Goal: Navigation & Orientation: Find specific page/section

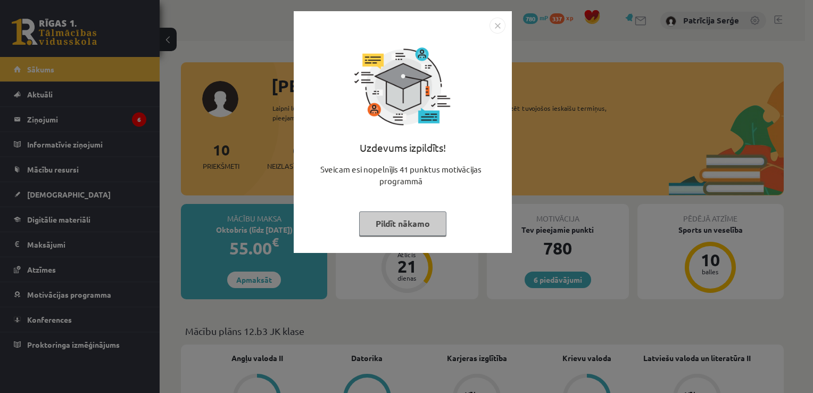
click at [387, 220] on button "Pildīt nākamo" at bounding box center [402, 223] width 87 height 24
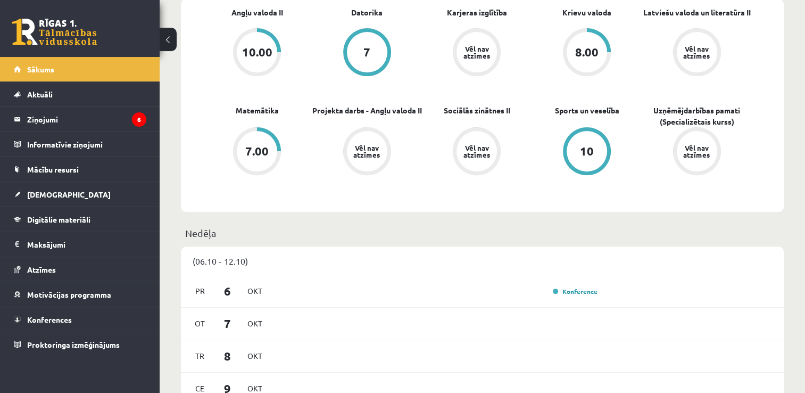
scroll to position [356, 0]
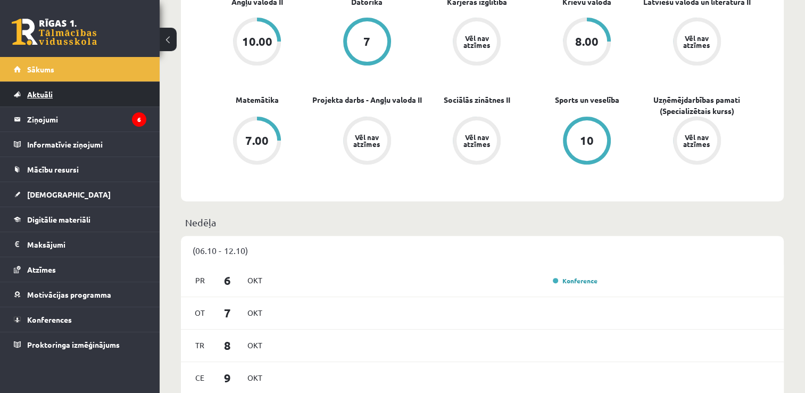
click at [37, 97] on span "Aktuāli" at bounding box center [40, 94] width 26 height 10
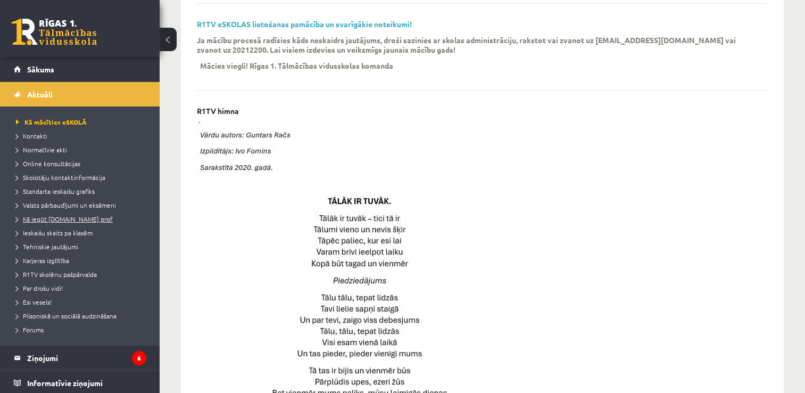
click at [35, 218] on span "Kā iegūt [DOMAIN_NAME] prof" at bounding box center [64, 218] width 97 height 9
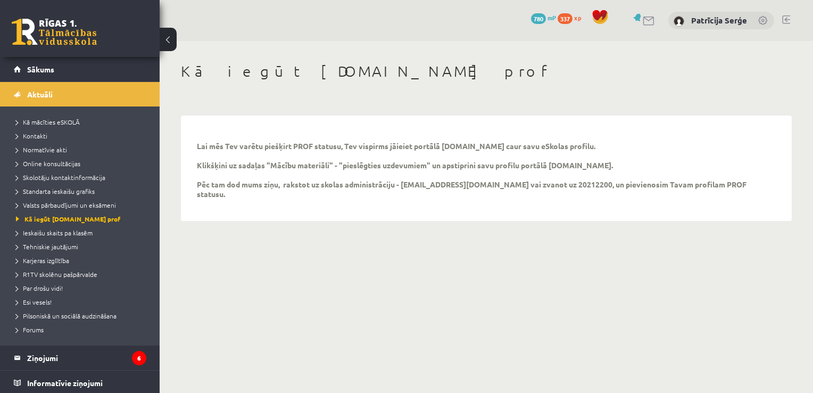
click at [765, 19] on link at bounding box center [763, 21] width 11 height 11
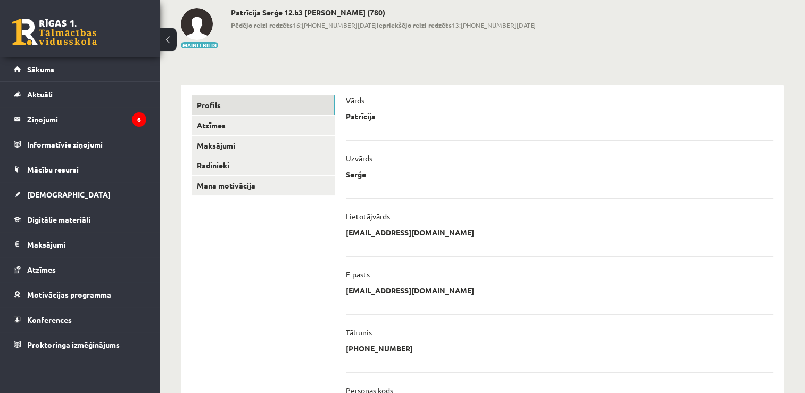
scroll to position [41, 0]
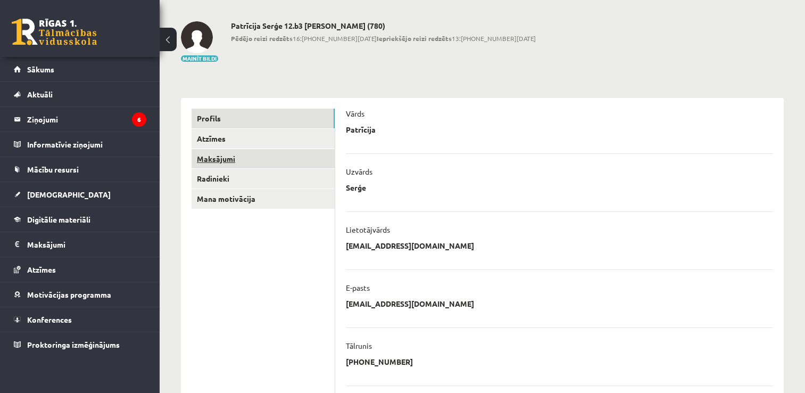
click at [211, 160] on link "Maksājumi" at bounding box center [263, 159] width 143 height 20
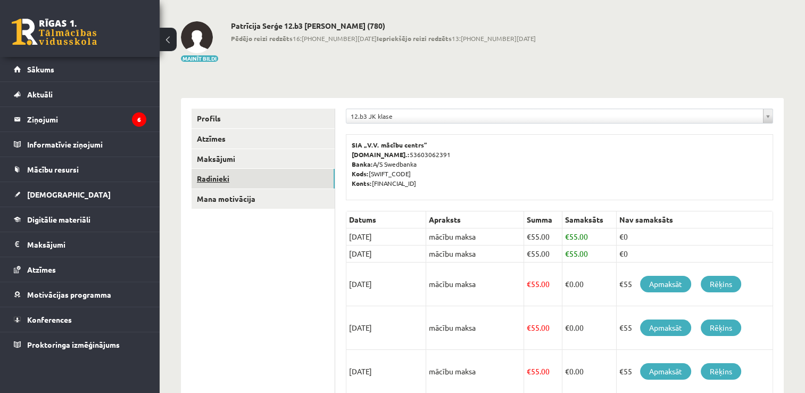
click at [207, 184] on link "Radinieki" at bounding box center [263, 179] width 143 height 20
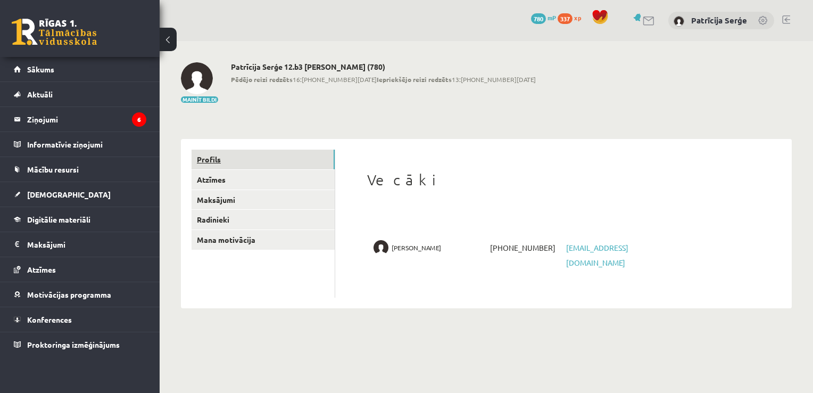
click at [202, 160] on link "Profils" at bounding box center [263, 160] width 143 height 20
